Goal: Transaction & Acquisition: Obtain resource

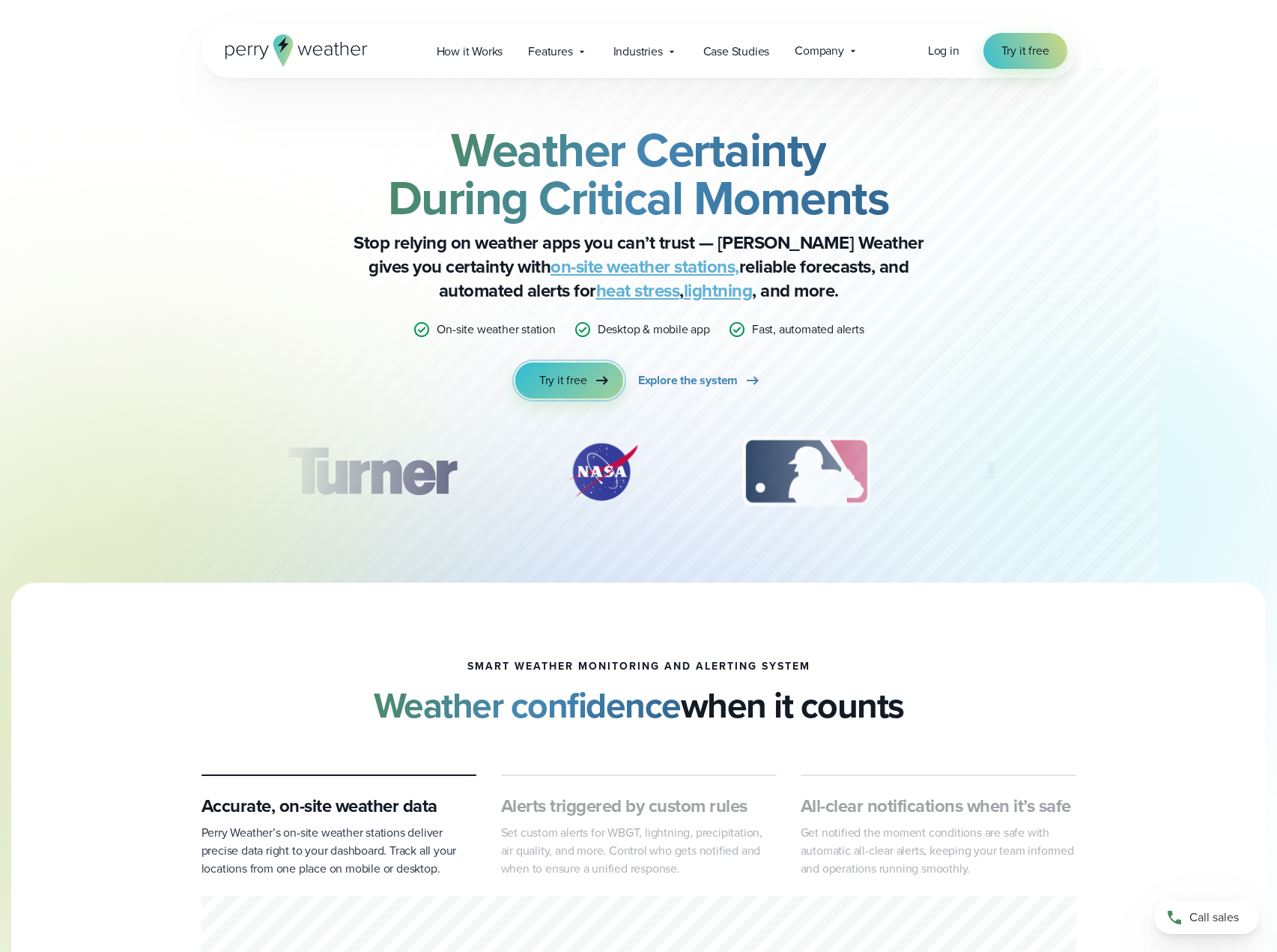
click at [597, 387] on icon at bounding box center [601, 380] width 18 height 18
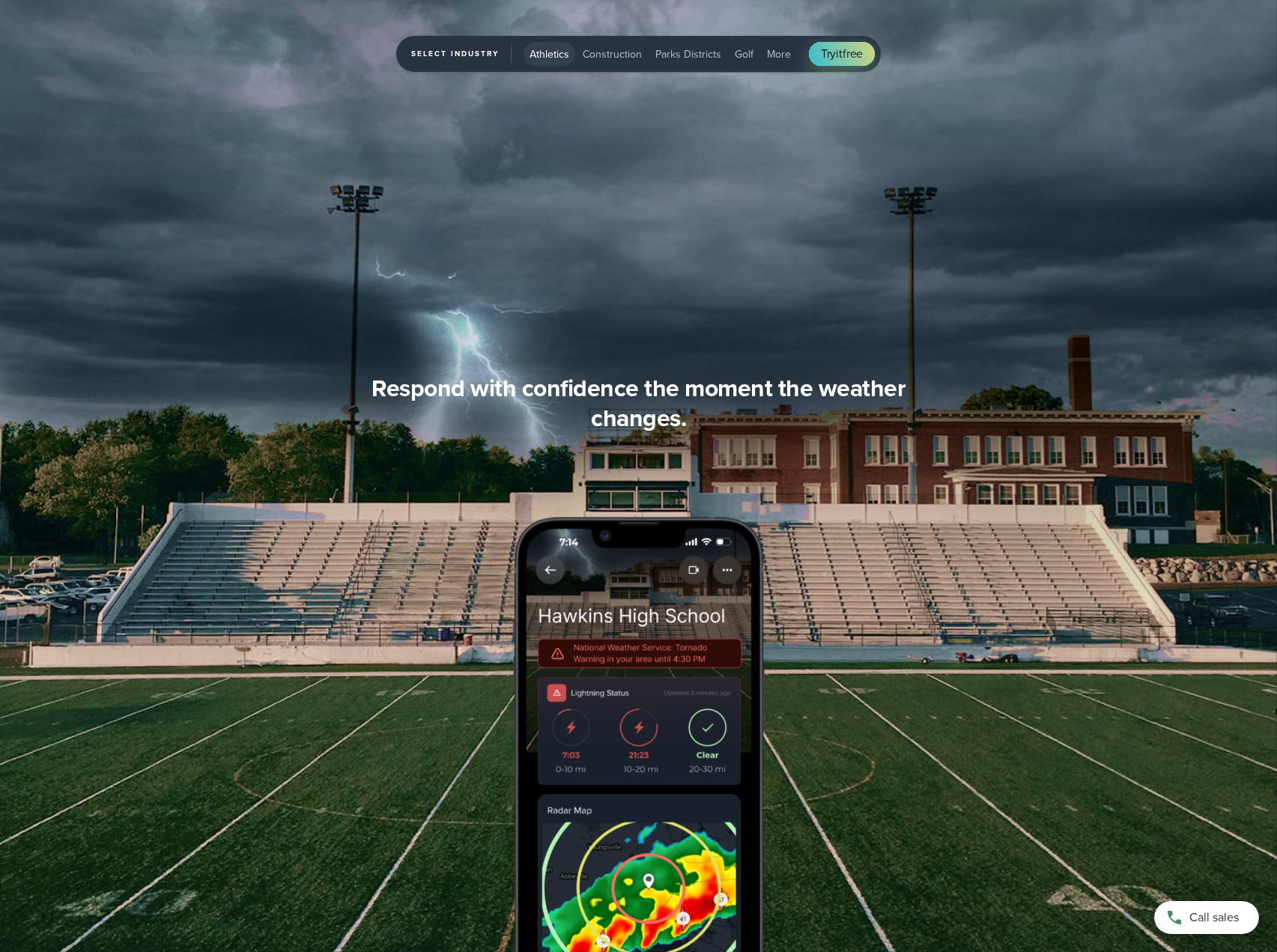
scroll to position [2098, 0]
